Goal: Task Accomplishment & Management: Manage account settings

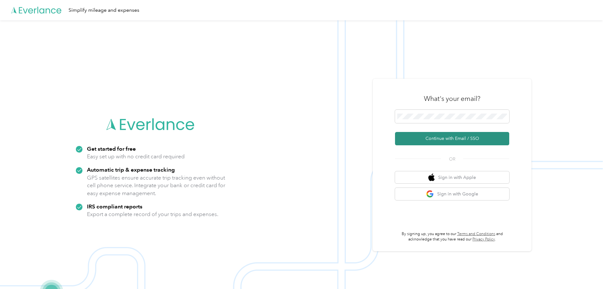
click at [445, 137] on button "Continue with Email / SSO" at bounding box center [452, 138] width 114 height 13
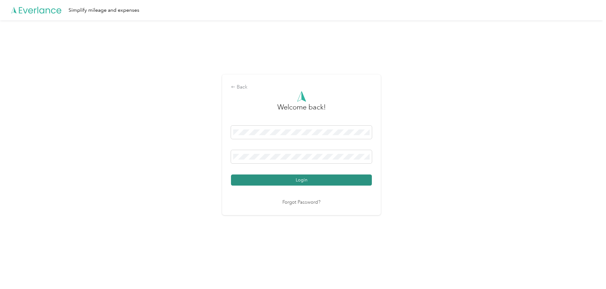
click at [296, 179] on button "Login" at bounding box center [301, 180] width 141 height 11
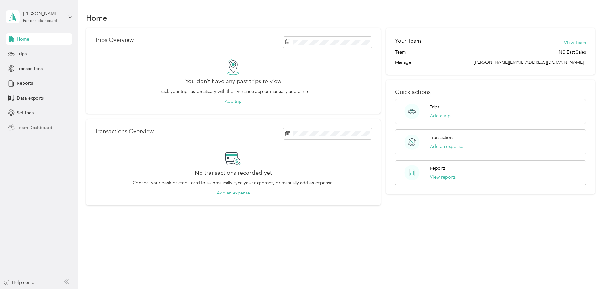
click at [17, 128] on span "Team Dashboard" at bounding box center [35, 127] width 36 height 7
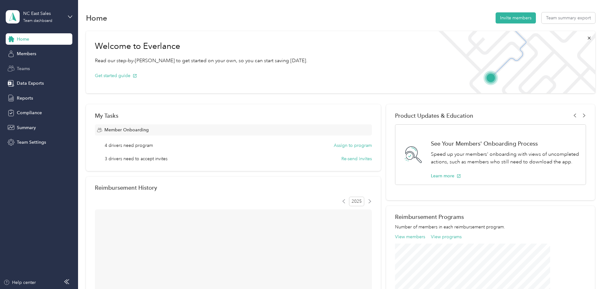
click at [28, 67] on span "Teams" at bounding box center [23, 68] width 13 height 7
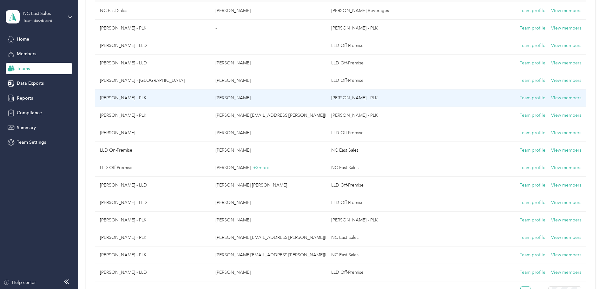
scroll to position [64, 0]
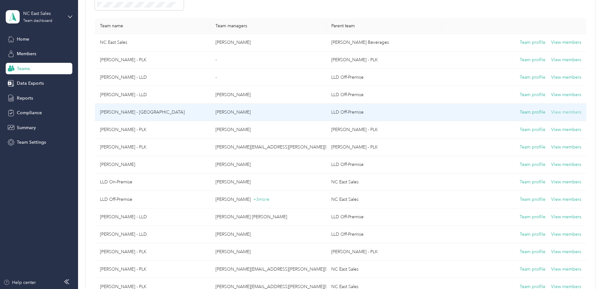
click at [552, 114] on button "View members" at bounding box center [567, 112] width 30 height 7
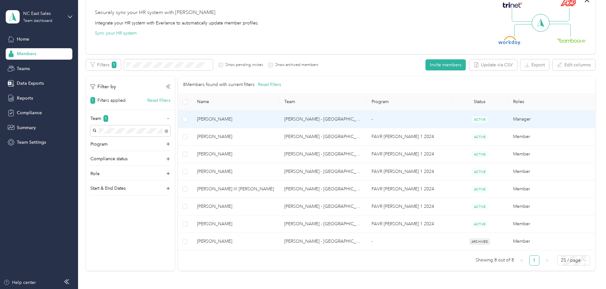
scroll to position [64, 0]
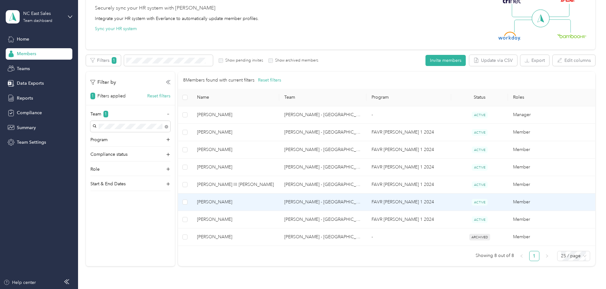
click at [508, 200] on td "Member" at bounding box center [551, 202] width 87 height 17
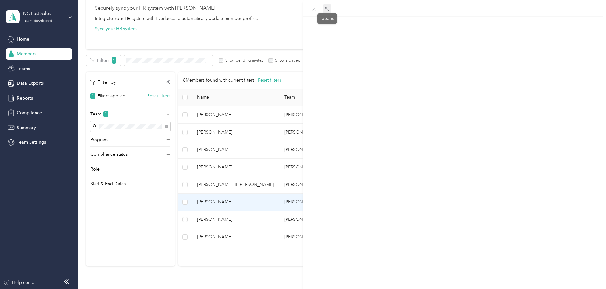
click at [324, 12] on span at bounding box center [327, 8] width 8 height 9
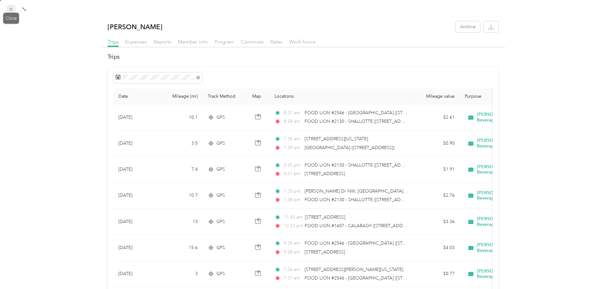
click at [10, 12] on span at bounding box center [11, 9] width 9 height 9
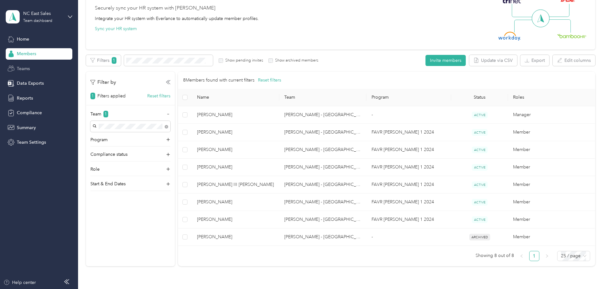
click at [25, 68] on span "Teams" at bounding box center [23, 68] width 13 height 7
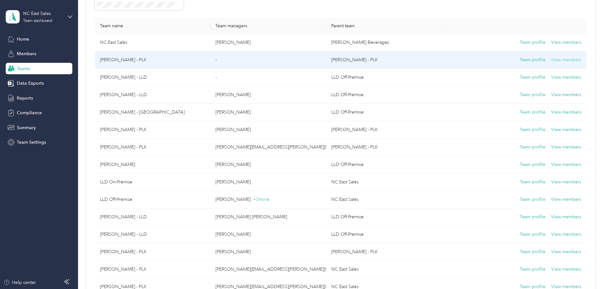
click at [552, 59] on button "View members" at bounding box center [567, 60] width 30 height 7
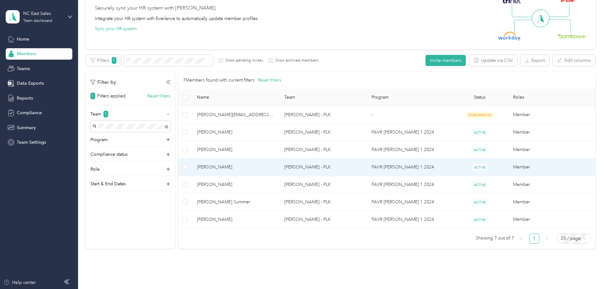
click at [508, 166] on td "Member" at bounding box center [551, 167] width 87 height 17
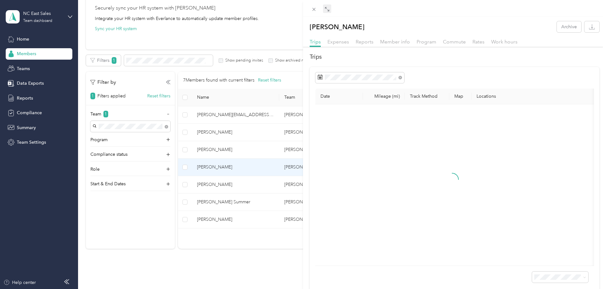
click at [325, 10] on icon at bounding box center [327, 9] width 5 height 5
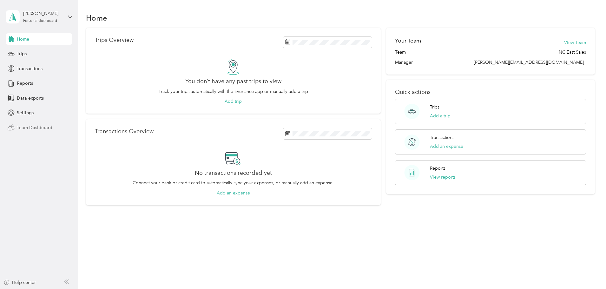
click at [35, 129] on span "Team Dashboard" at bounding box center [35, 127] width 36 height 7
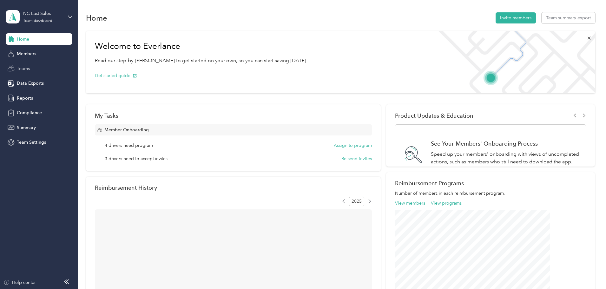
click at [25, 68] on span "Teams" at bounding box center [23, 68] width 13 height 7
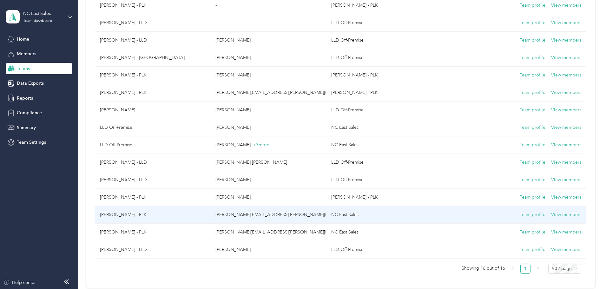
scroll to position [95, 0]
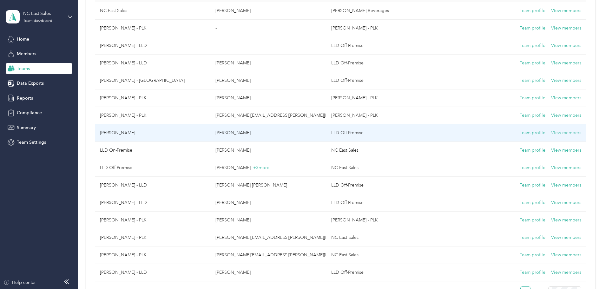
click at [552, 131] on button "View members" at bounding box center [567, 133] width 30 height 7
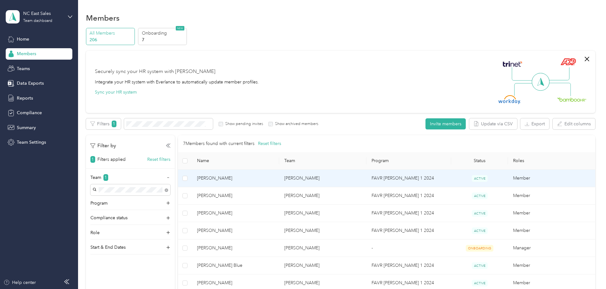
click at [508, 178] on td "Member" at bounding box center [551, 178] width 87 height 17
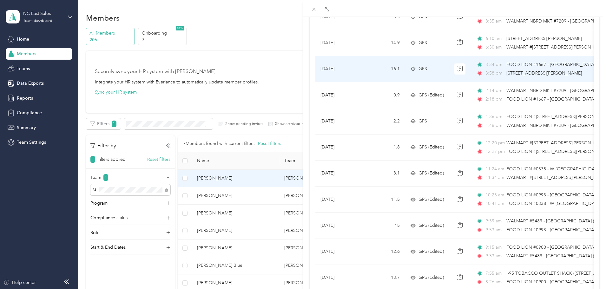
scroll to position [127, 0]
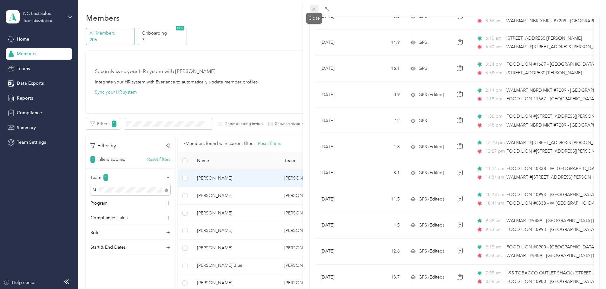
click at [315, 10] on icon at bounding box center [314, 9] width 3 height 3
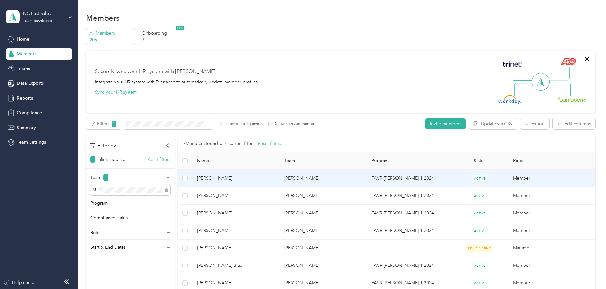
scroll to position [31, 0]
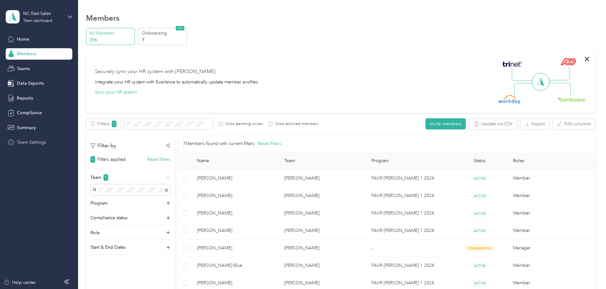
click at [27, 142] on span "Team Settings" at bounding box center [31, 142] width 29 height 7
click at [27, 69] on span "Teams" at bounding box center [23, 68] width 13 height 7
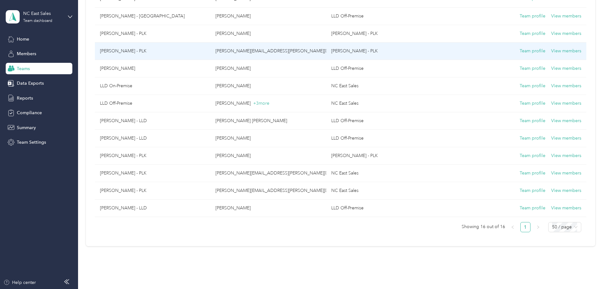
scroll to position [186, 0]
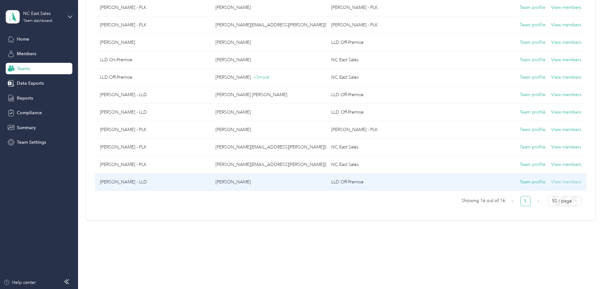
click at [552, 184] on button "View members" at bounding box center [567, 182] width 30 height 7
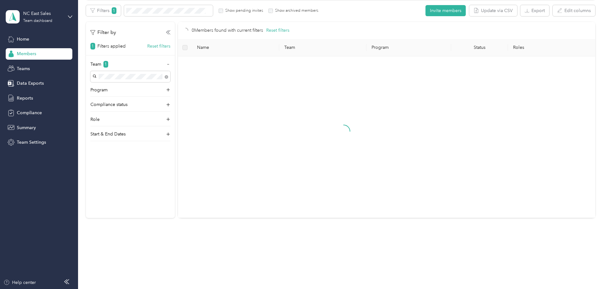
scroll to position [112, 0]
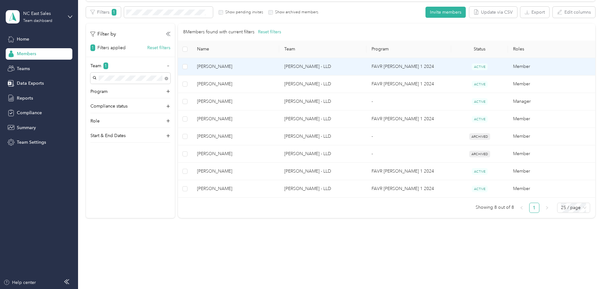
click at [508, 68] on td "Member" at bounding box center [551, 66] width 87 height 17
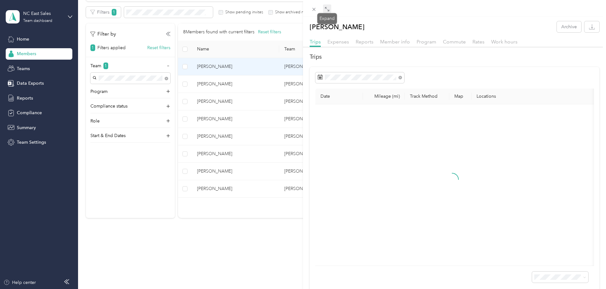
click at [326, 9] on icon at bounding box center [327, 9] width 5 height 5
